Goal: Find contact information: Find contact information

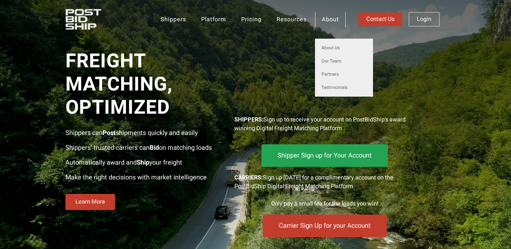
click at [333, 20] on link "About" at bounding box center [330, 19] width 31 height 15
click at [332, 57] on link "Our Team" at bounding box center [344, 60] width 58 height 13
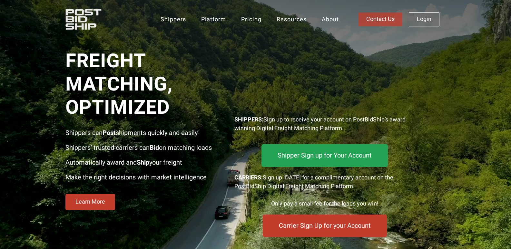
click at [377, 22] on span "Contact Us" at bounding box center [380, 19] width 28 height 6
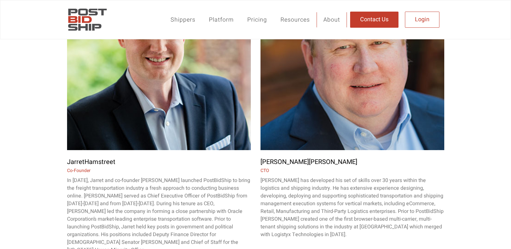
scroll to position [226, 0]
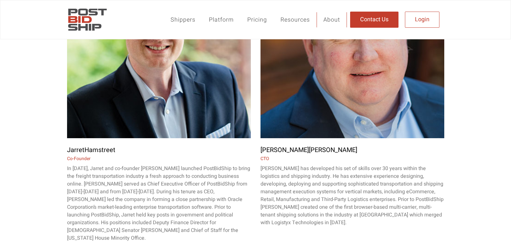
click at [106, 150] on span "Hamstreet" at bounding box center [99, 149] width 31 height 9
copy h3 "Jarret Hamstreet"
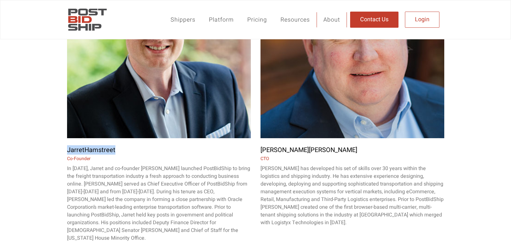
click at [84, 160] on span "Co-Founder" at bounding box center [79, 158] width 24 height 7
click at [83, 160] on span "Co-Founder" at bounding box center [79, 158] width 24 height 7
copy span "Co-Founder"
click at [309, 148] on span "Murphy" at bounding box center [333, 149] width 48 height 9
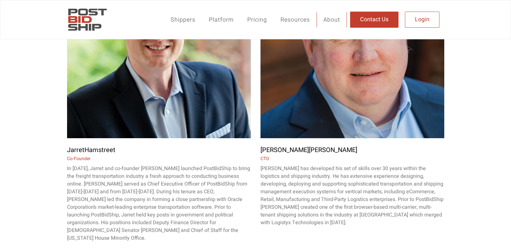
click at [309, 148] on span "Murphy" at bounding box center [333, 149] width 48 height 9
copy h3 "Michael Murphy"
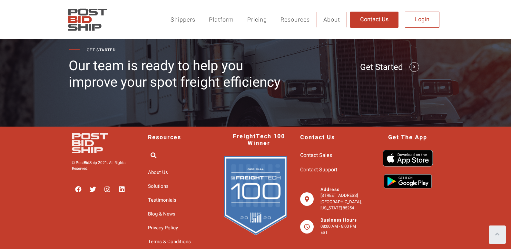
scroll to position [496, 0]
